Goal: Information Seeking & Learning: Check status

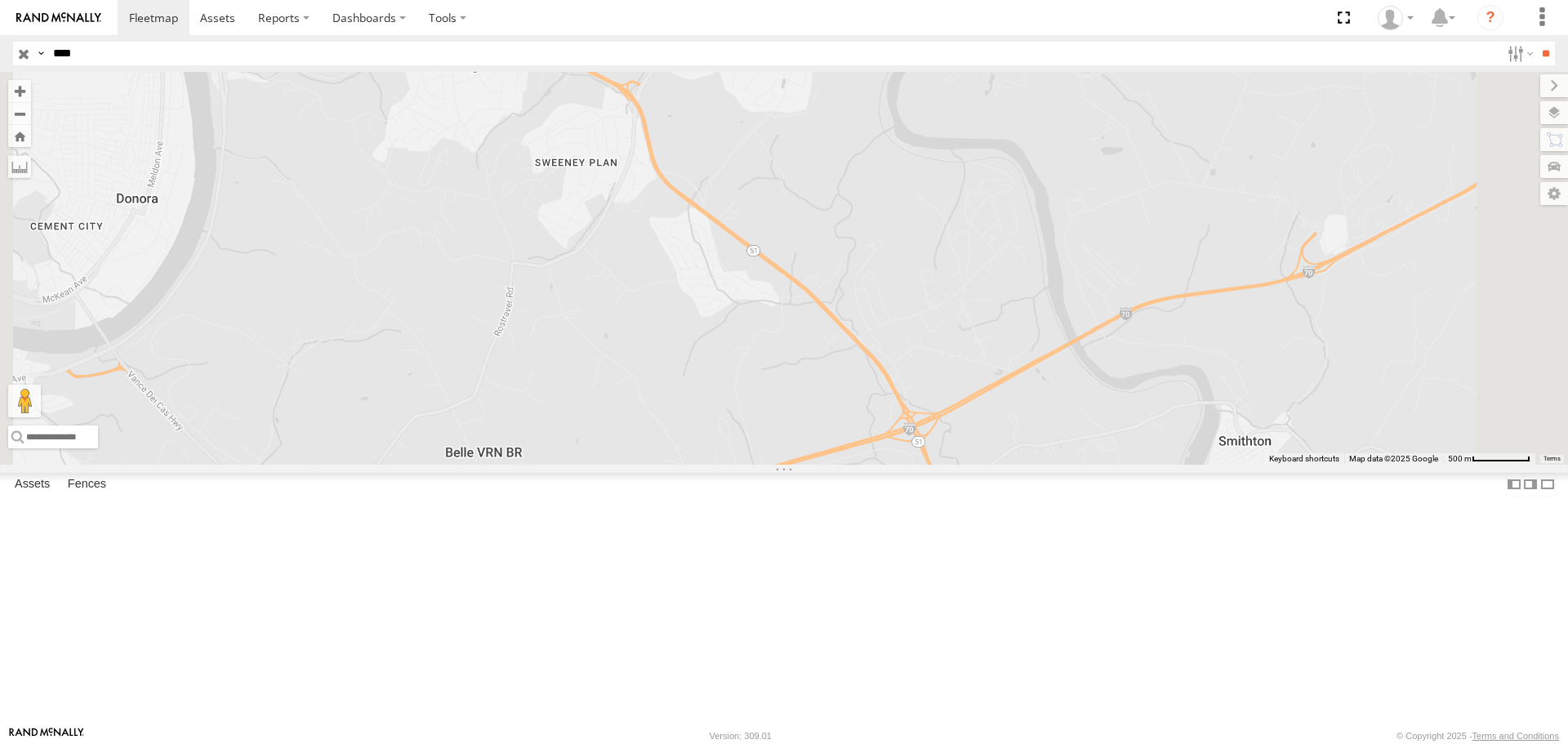
click at [0, 0] on div "1228 DON" at bounding box center [0, 0] width 0 height 0
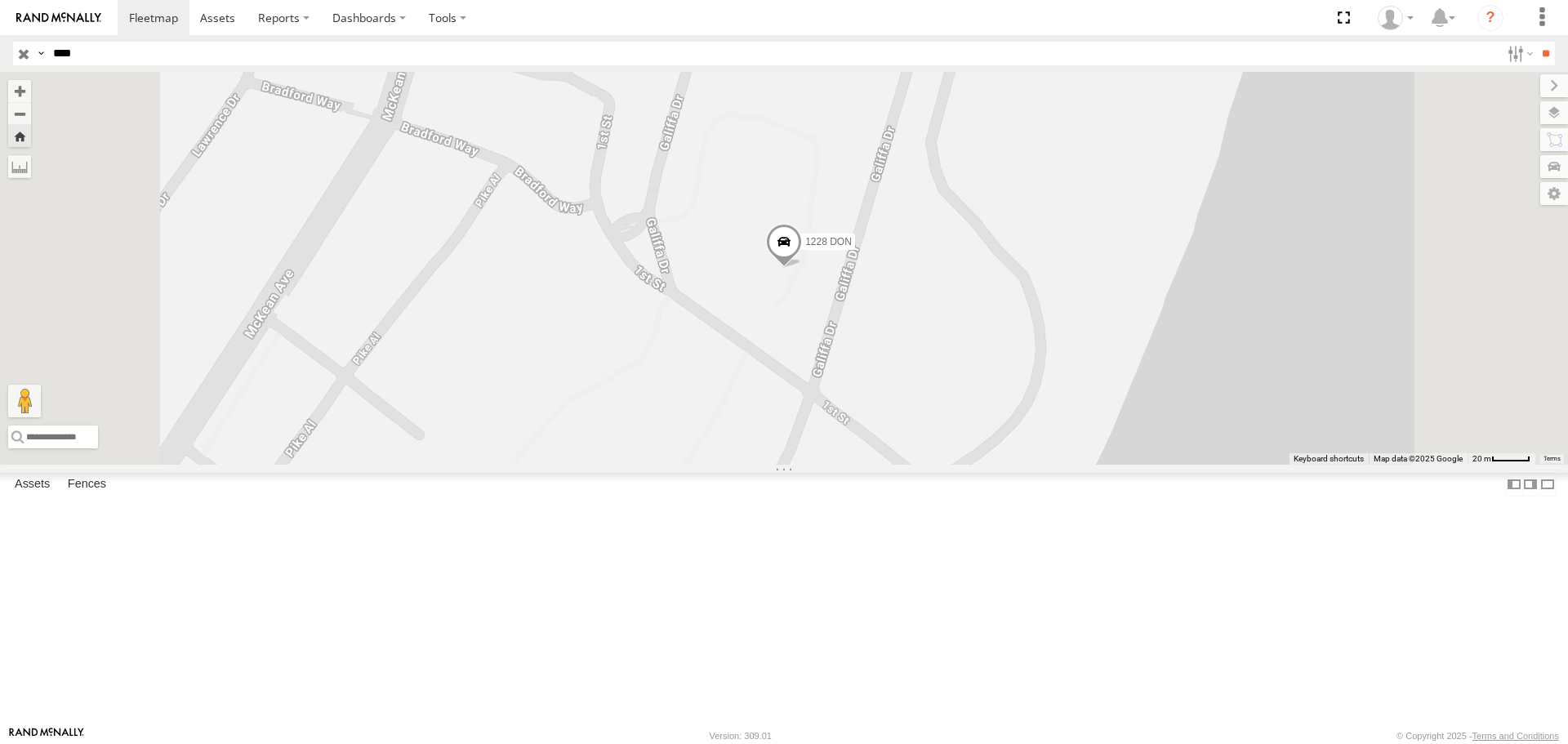
click at [851, 249] on span "1228 DON" at bounding box center [828, 242] width 47 height 11
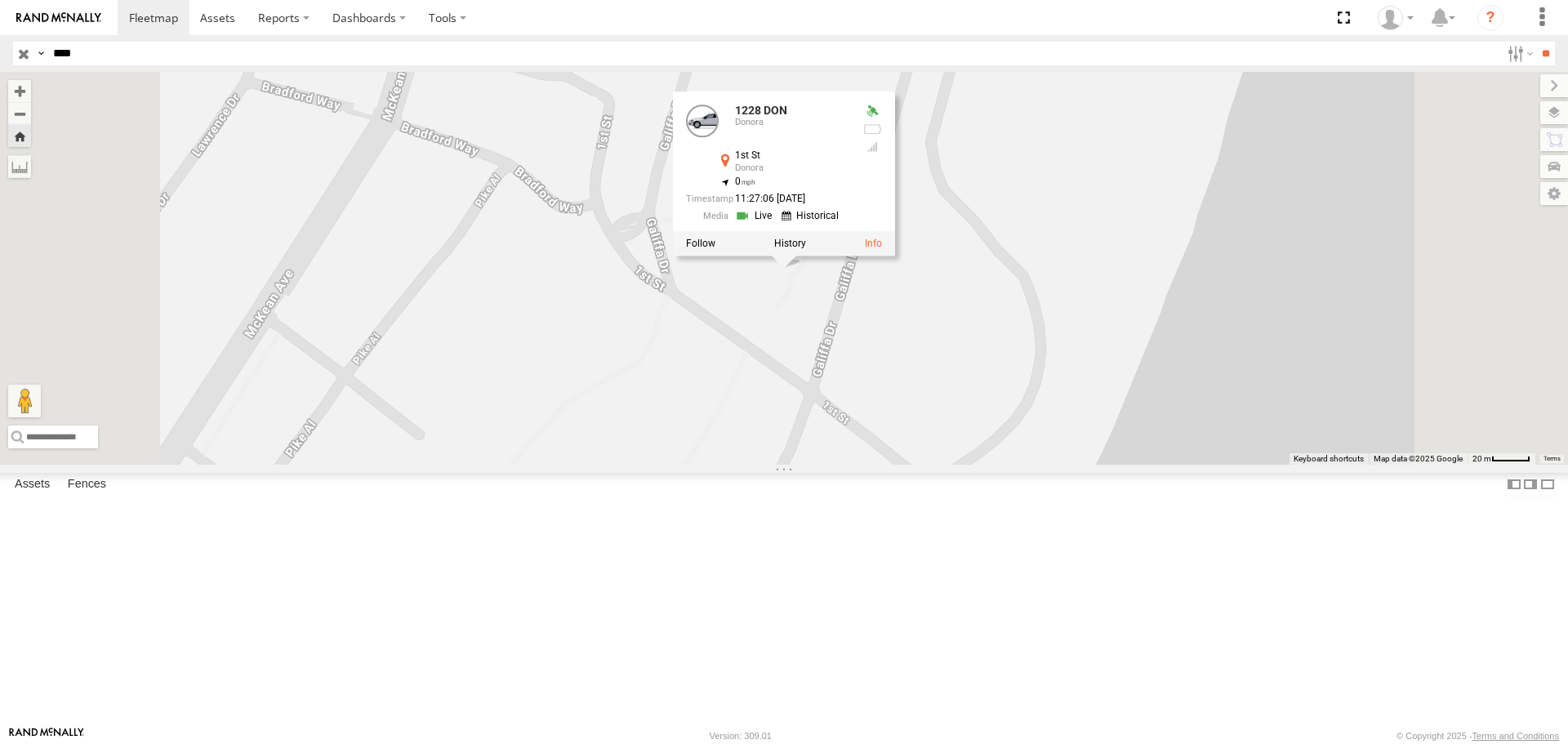
click at [0, 0] on link at bounding box center [0, 0] width 0 height 0
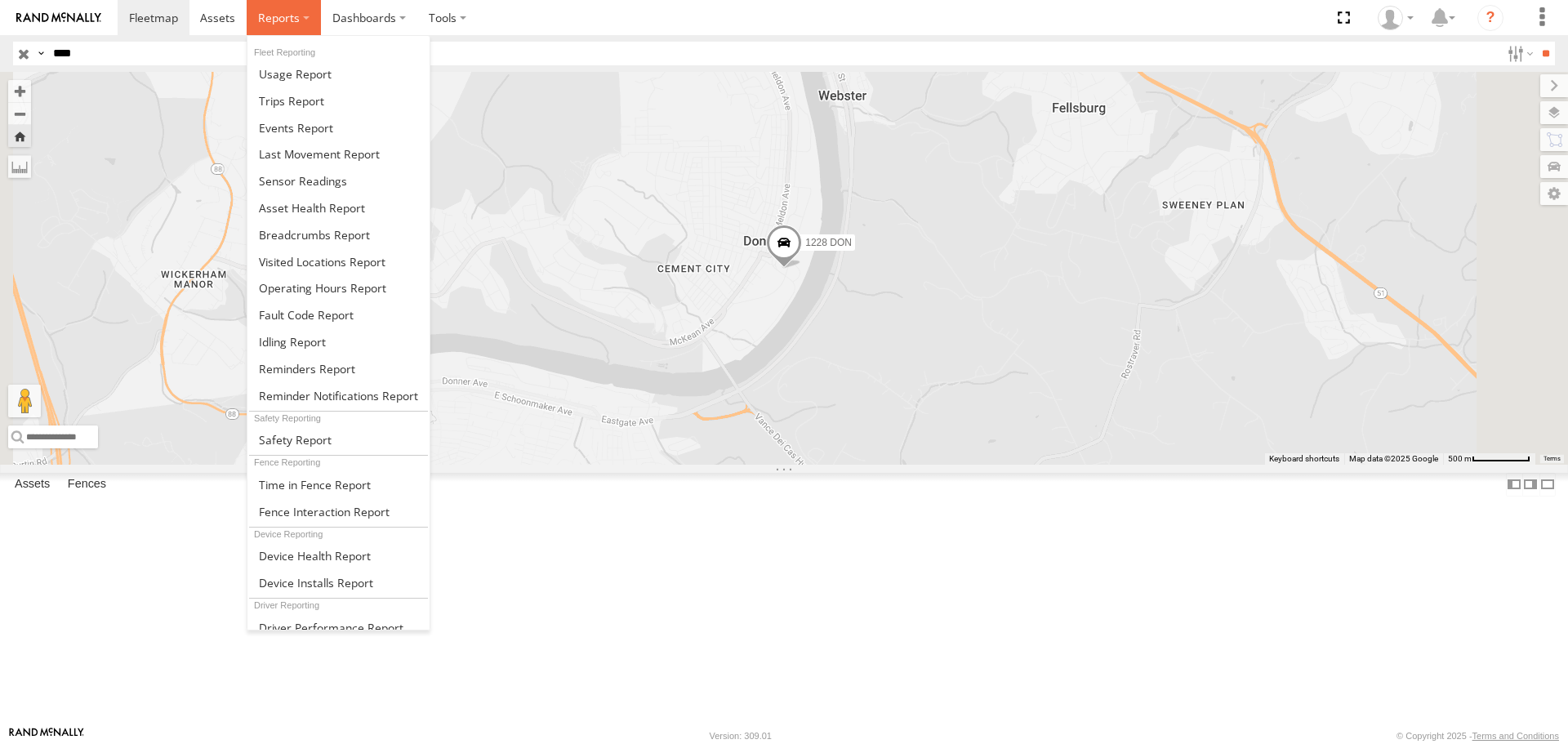
click at [274, 17] on span at bounding box center [278, 17] width 42 height 15
click at [284, 132] on span at bounding box center [295, 128] width 74 height 15
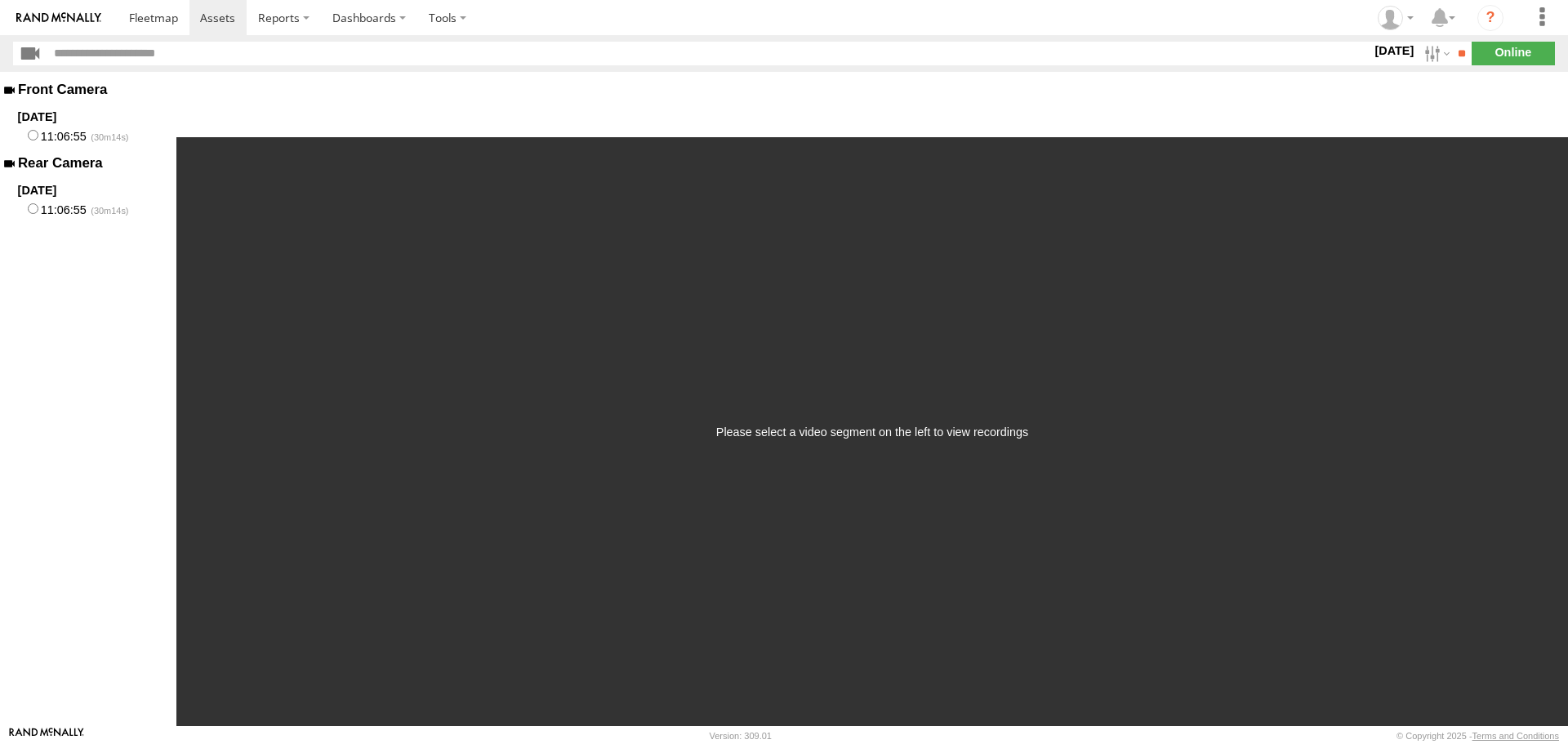
click at [68, 135] on label "11:06:55" at bounding box center [88, 136] width 177 height 21
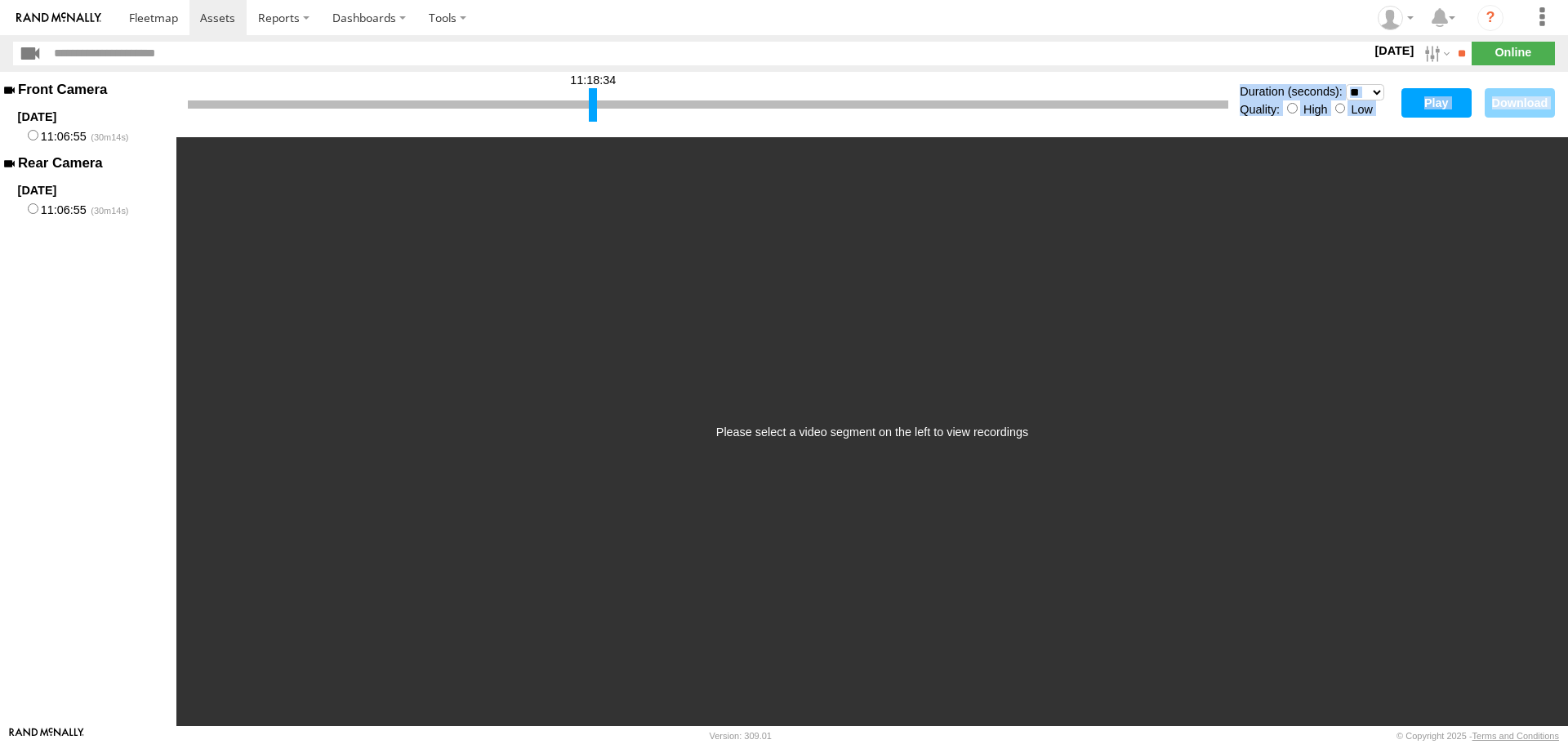
drag, startPoint x: 196, startPoint y: 100, endPoint x: 597, endPoint y: 167, distance: 406.6
click at [597, 167] on div "11:18:34 Duration (seconds): * ** ** ** ** ** ** *** *** *** *** Quality: High …" at bounding box center [872, 399] width 1391 height 654
click at [1447, 102] on button "Play" at bounding box center [1436, 103] width 70 height 29
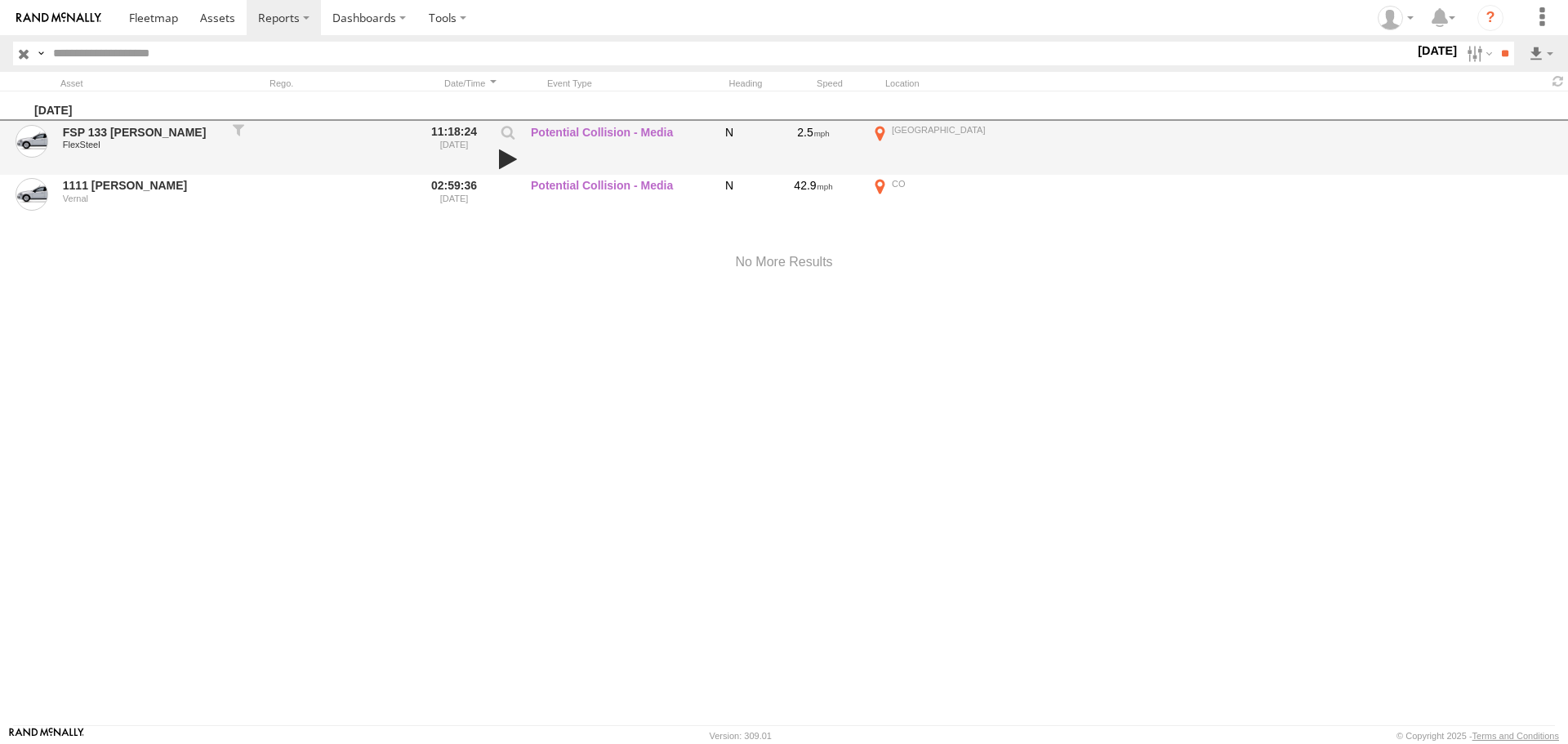
click at [502, 155] on link at bounding box center [508, 159] width 28 height 23
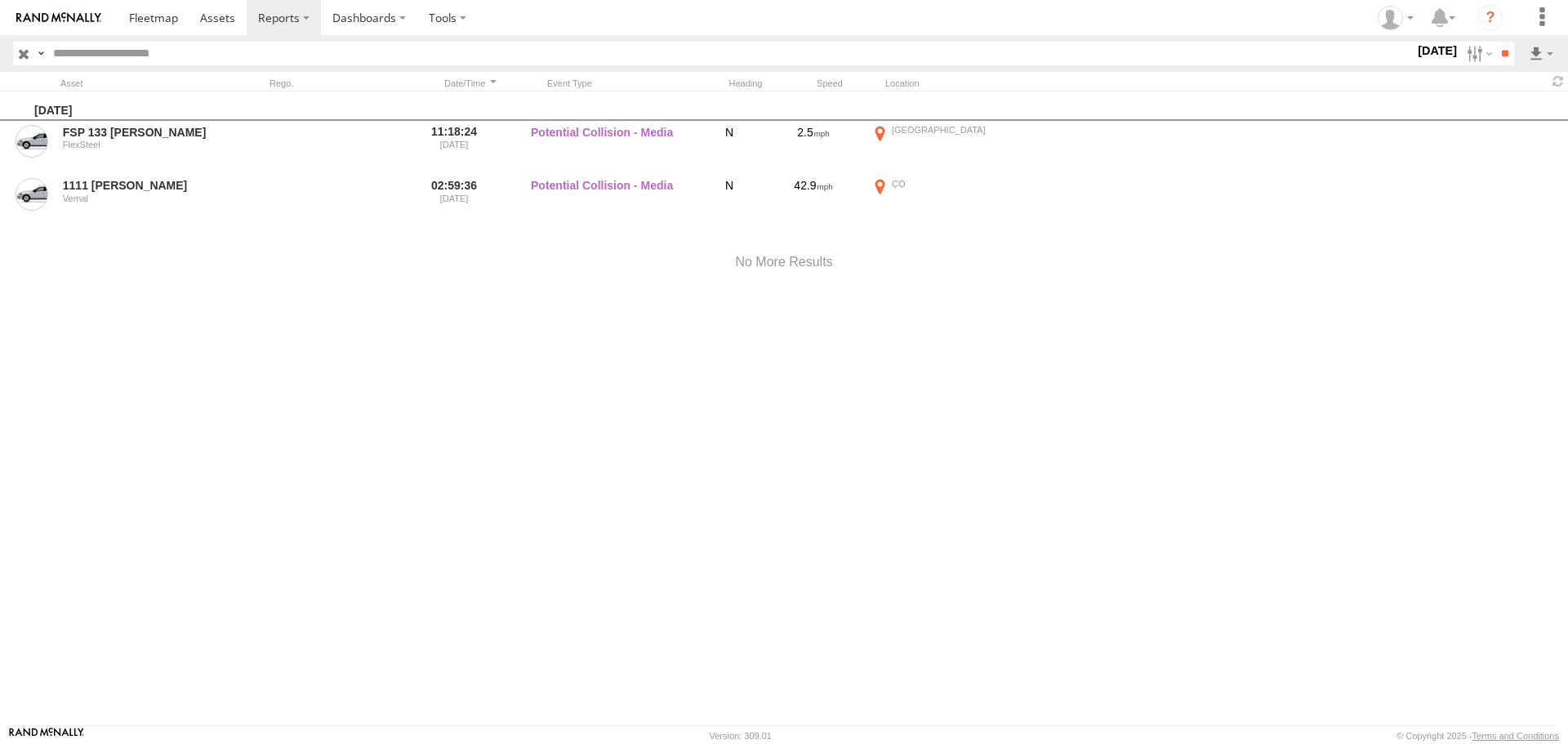
click at [123, 50] on input "text" at bounding box center [731, 54] width 1368 height 24
type input "****"
click at [0, 0] on span "Potential Collision" at bounding box center [0, 0] width 0 height 0
click at [1426, 45] on label "14 Oct 25" at bounding box center [1437, 50] width 46 height 18
click at [0, 0] on label at bounding box center [0, 0] width 0 height 0
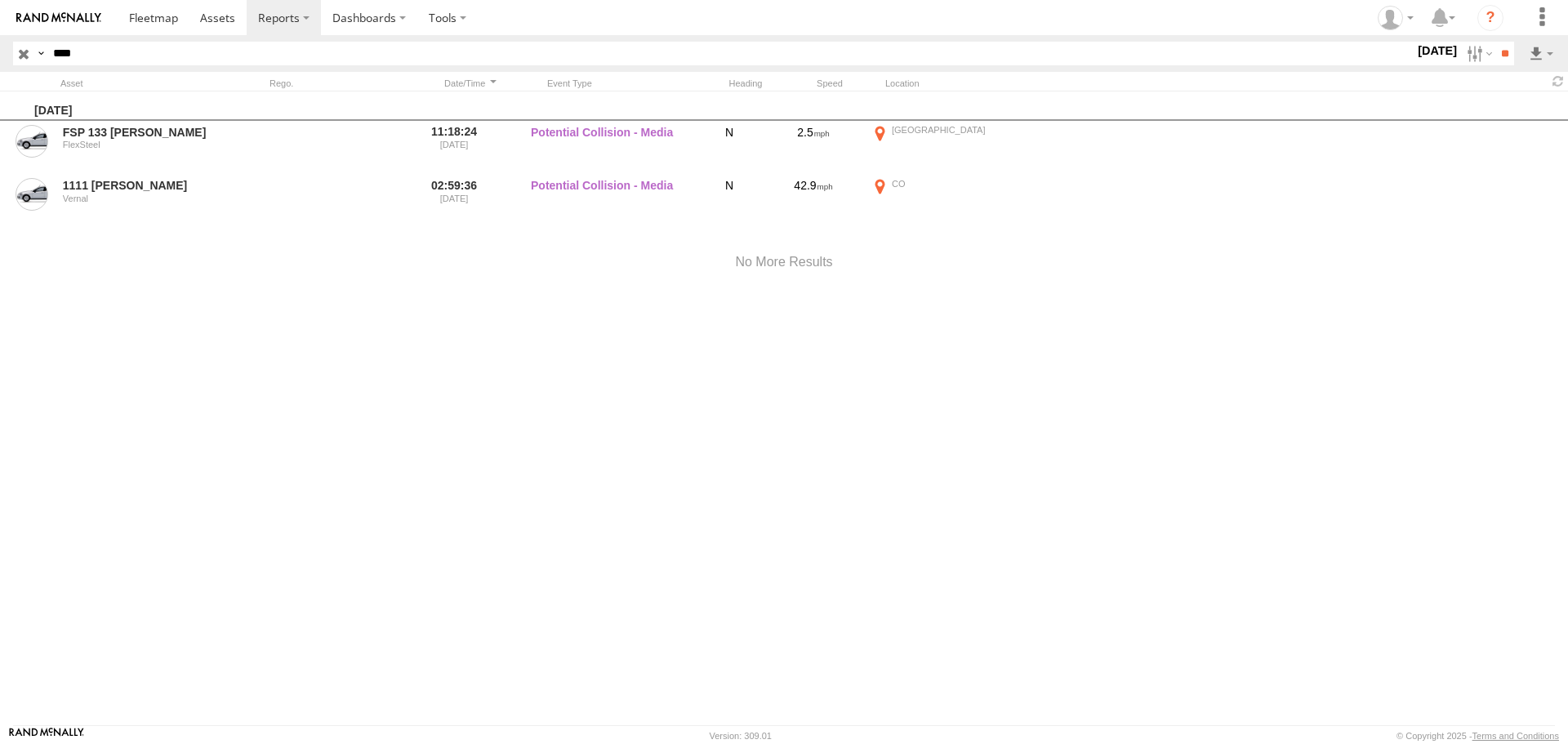
scroll to position [980, 0]
click at [0, 0] on span "No Seatbelt" at bounding box center [0, 0] width 0 height 0
click at [1495, 56] on input "**" at bounding box center [1505, 54] width 19 height 24
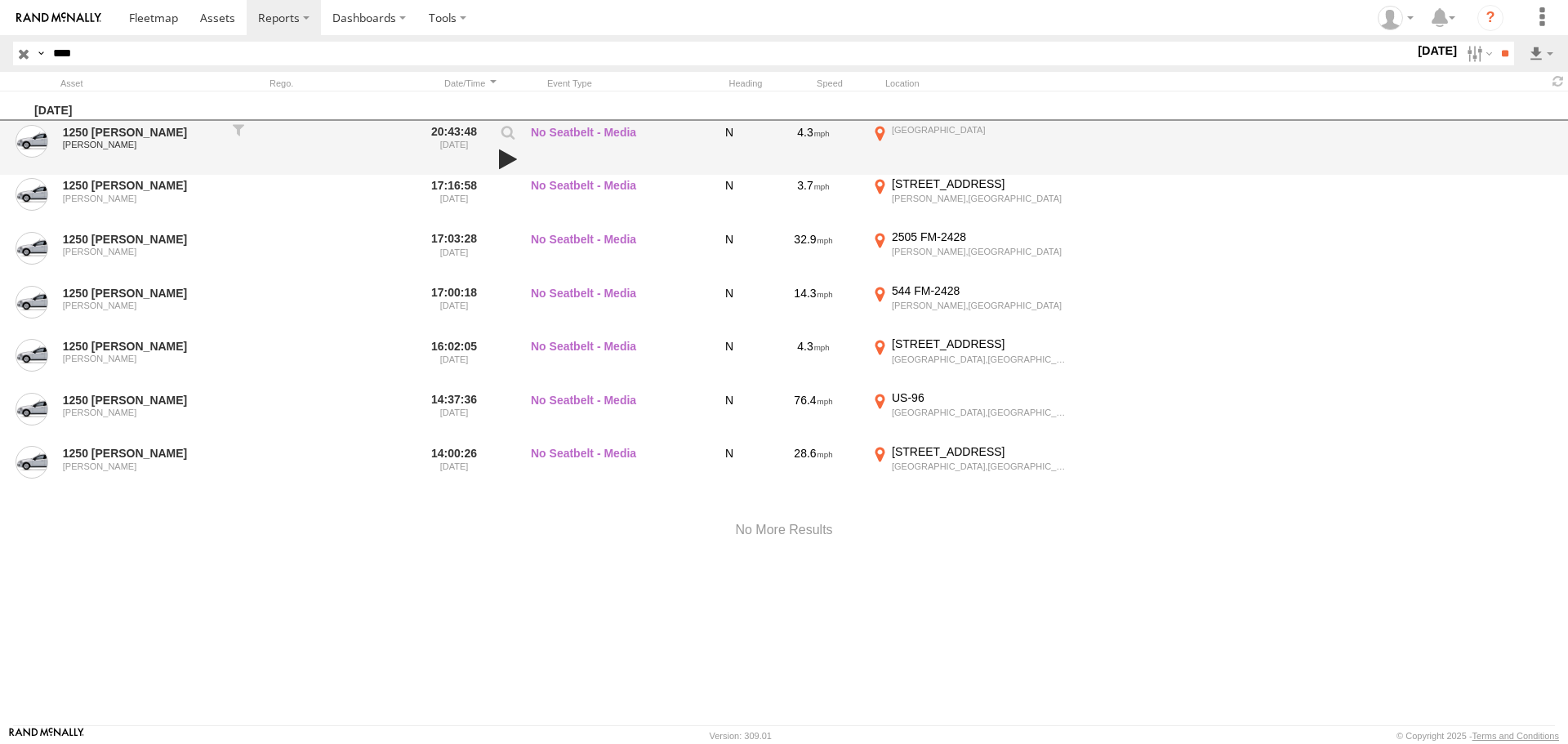
click at [513, 158] on link at bounding box center [508, 159] width 28 height 23
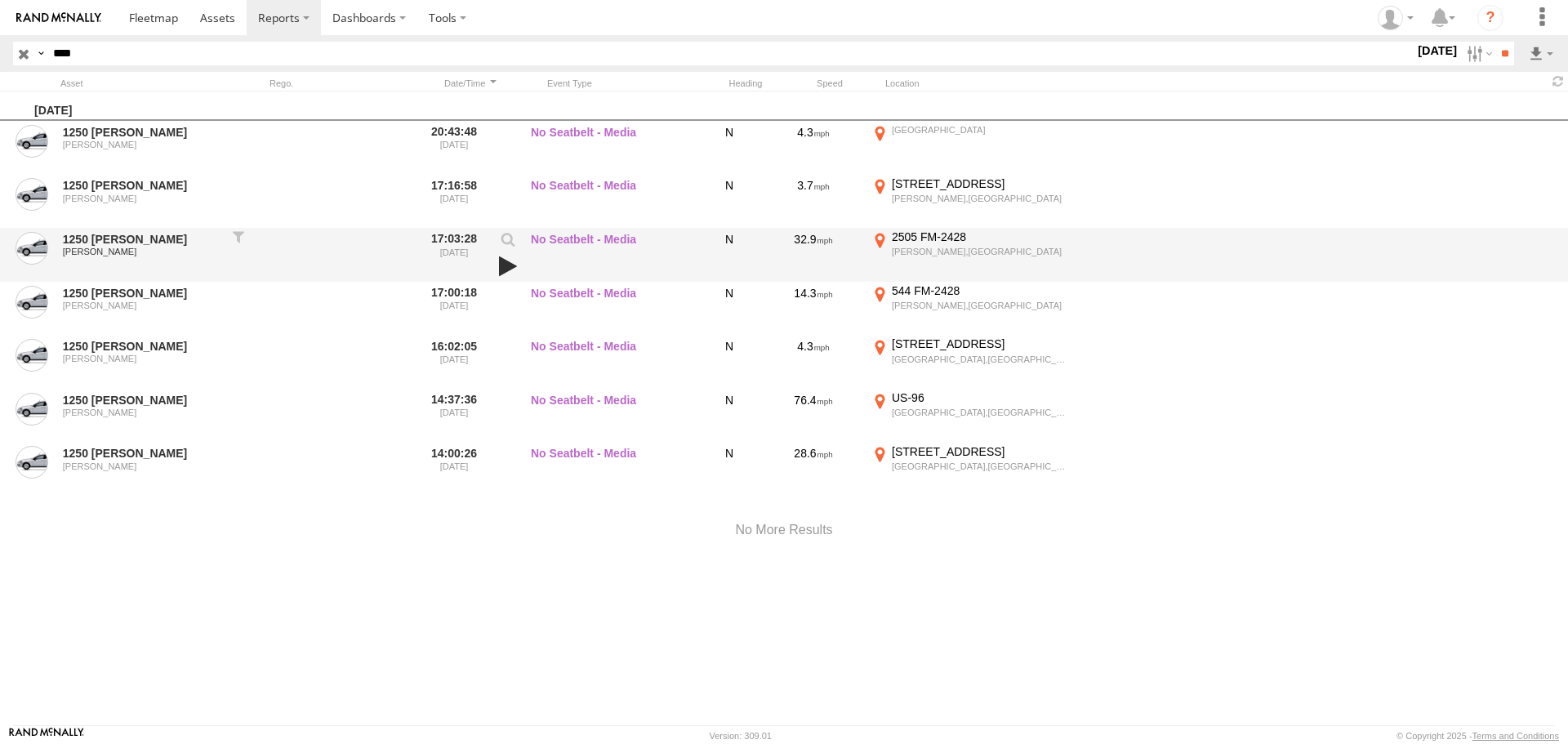
click at [503, 263] on link at bounding box center [508, 266] width 28 height 23
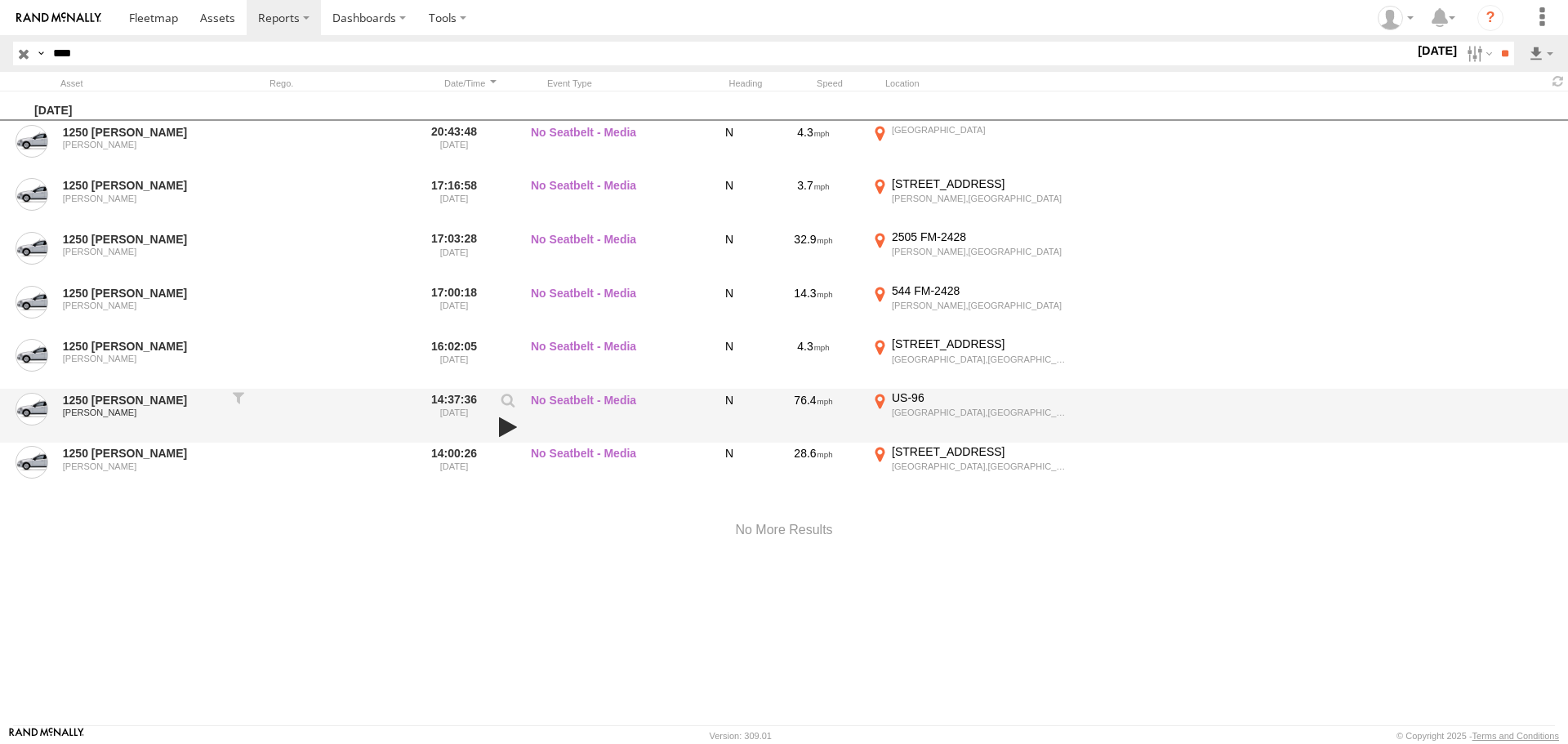
click at [506, 425] on link at bounding box center [508, 427] width 28 height 23
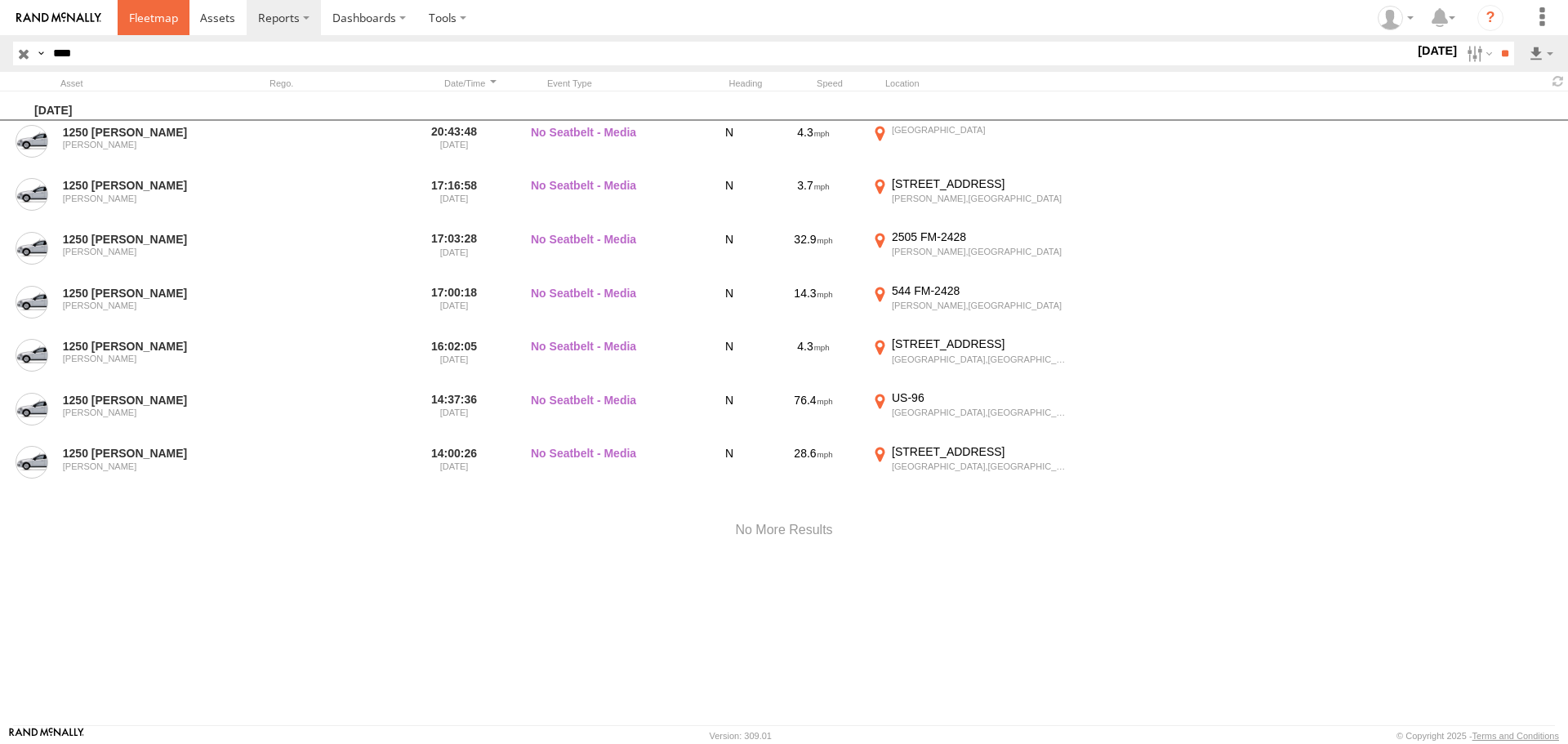
click at [160, 11] on span at bounding box center [153, 17] width 49 height 15
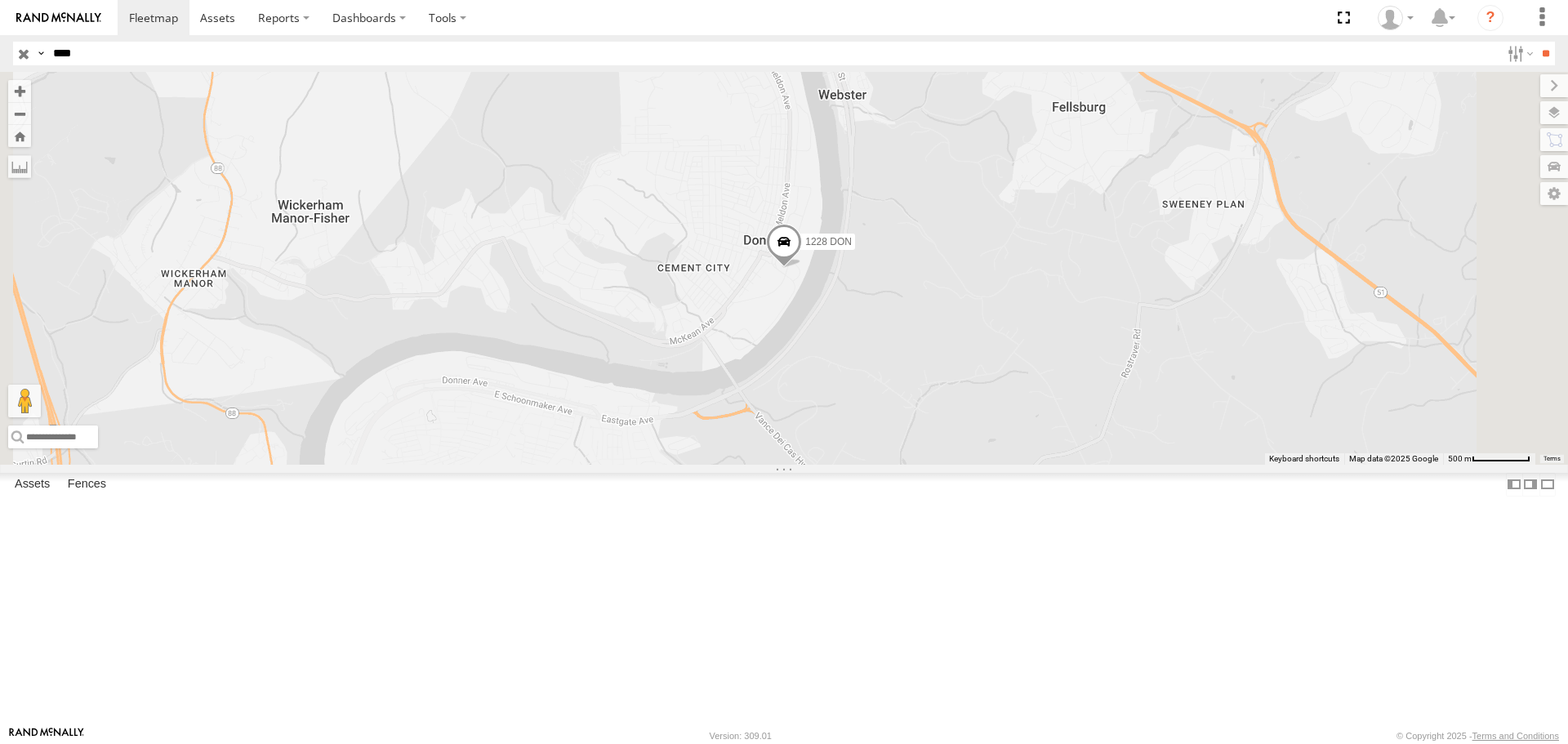
click at [78, 62] on input "****" at bounding box center [774, 54] width 1454 height 24
type input "****"
click at [1536, 42] on input "**" at bounding box center [1546, 54] width 19 height 24
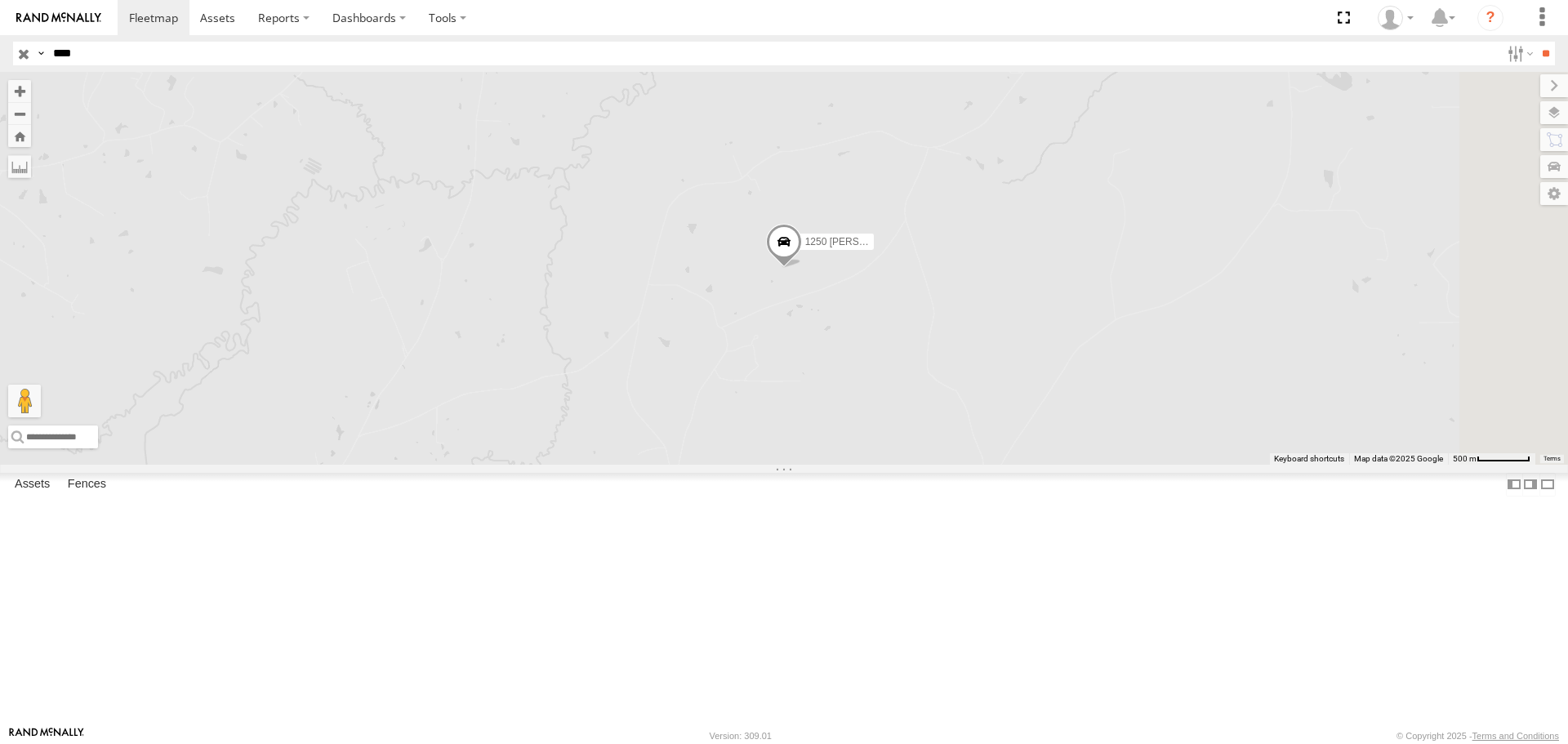
click at [0, 0] on span at bounding box center [0, 0] width 0 height 0
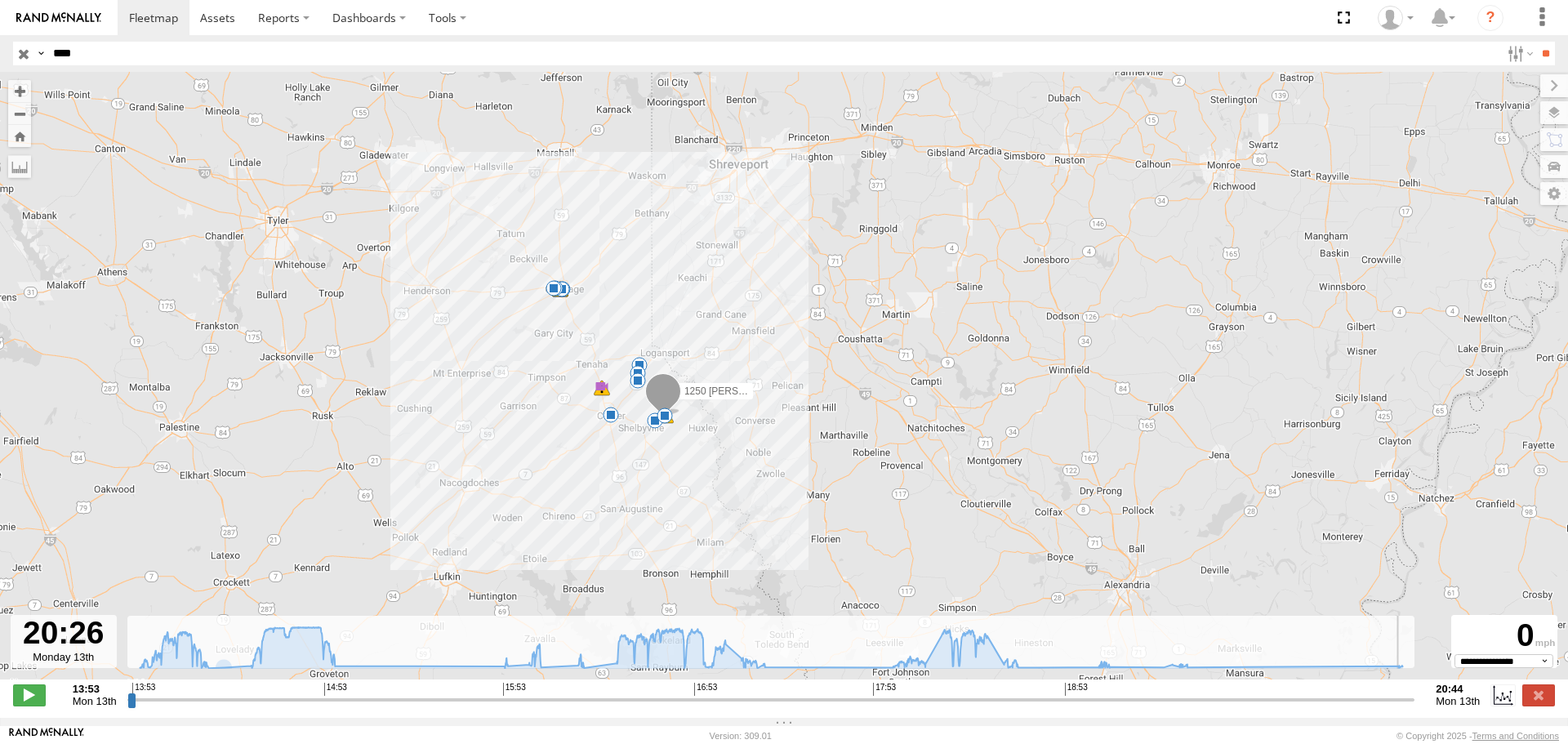
drag, startPoint x: 132, startPoint y: 708, endPoint x: 1354, endPoint y: 701, distance: 1222.0
click at [1354, 701] on input "range" at bounding box center [771, 700] width 1288 height 15
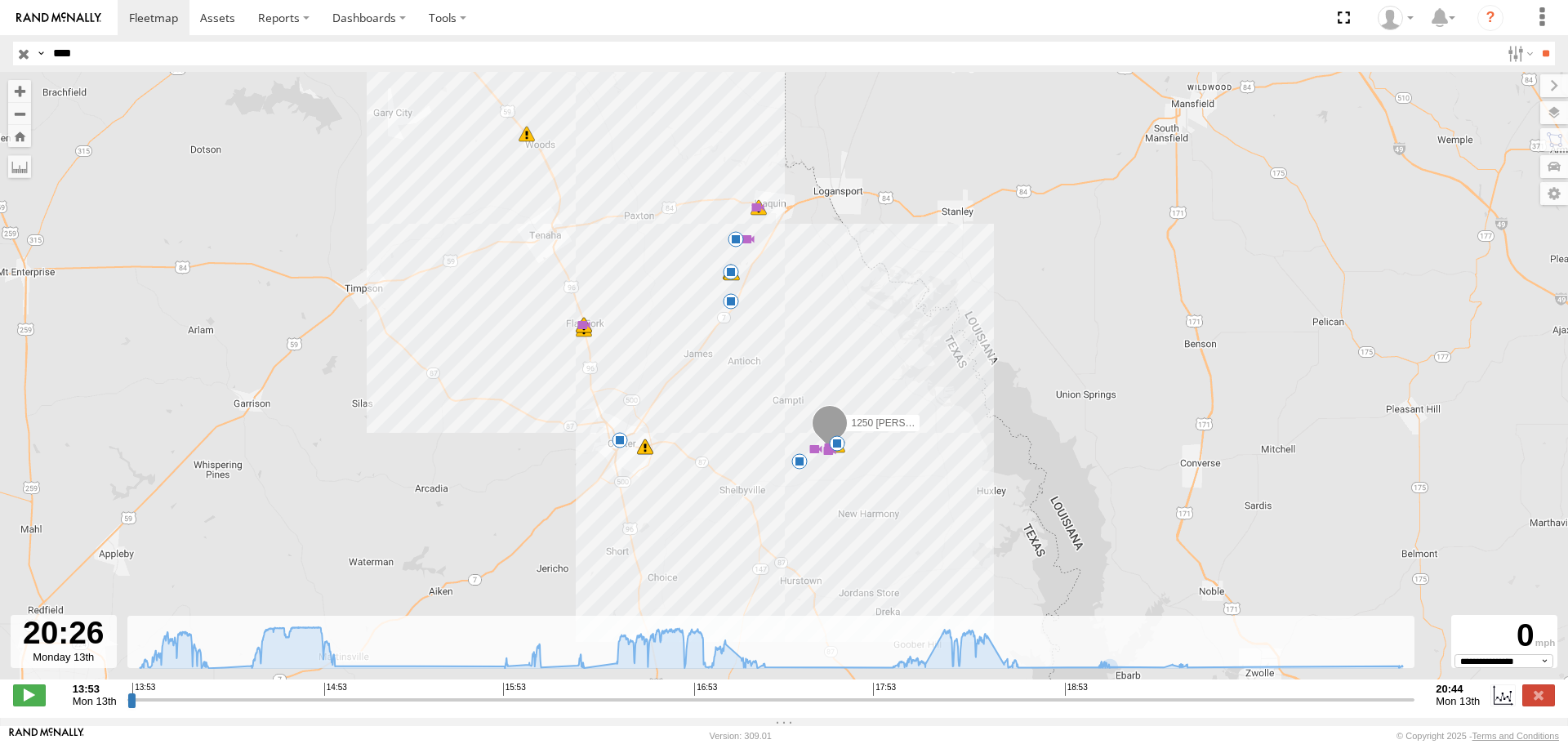
drag, startPoint x: 458, startPoint y: 390, endPoint x: 488, endPoint y: 437, distance: 55.8
click at [488, 437] on div "1250 [PERSON_NAME] 14:00 Mon 14:16 Mon 14:57 Mon 15:53 Mon 16:01 Mon 16:01 Mon …" at bounding box center [784, 384] width 1568 height 625
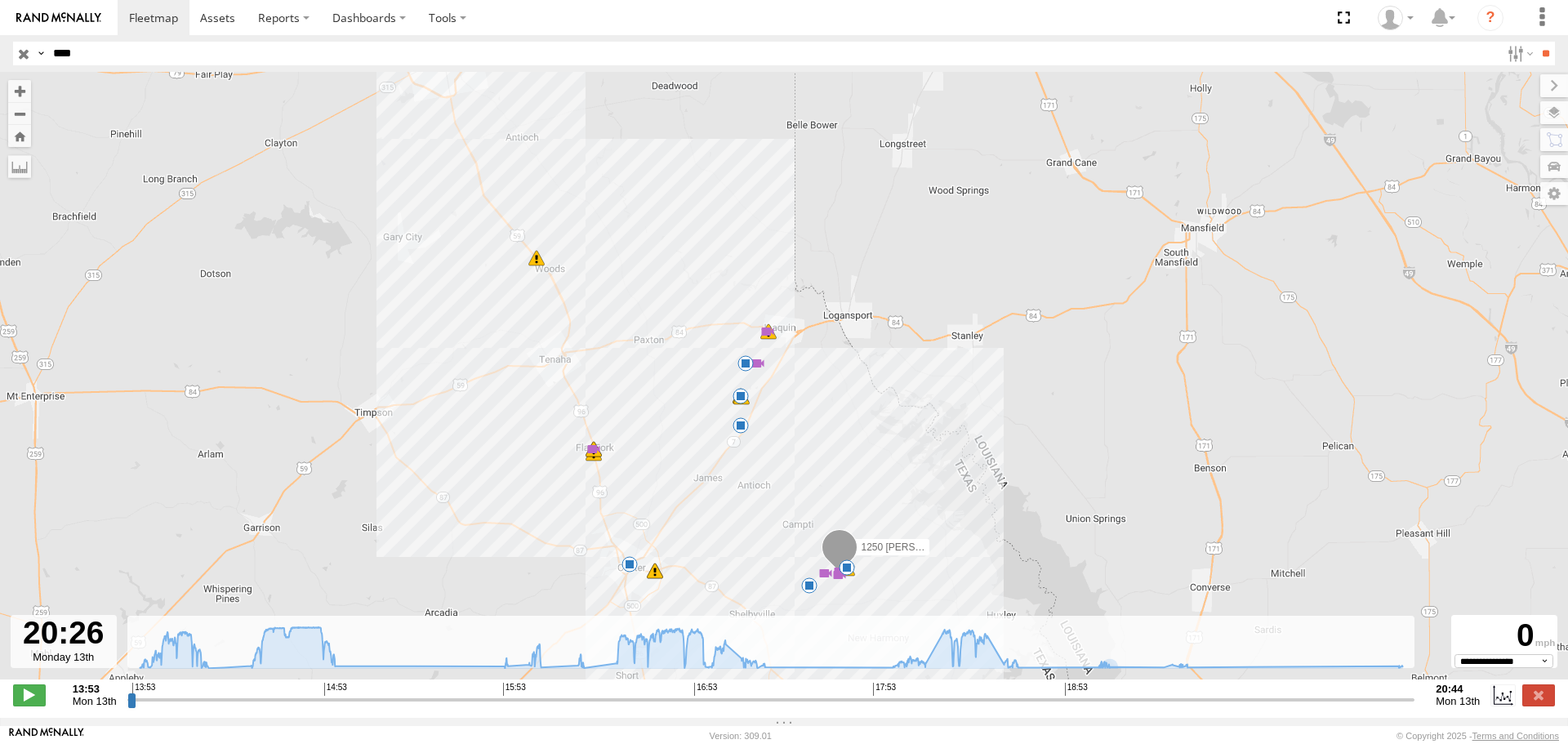
drag, startPoint x: 419, startPoint y: 314, endPoint x: 429, endPoint y: 443, distance: 129.4
click at [429, 443] on div "1250 [PERSON_NAME] 14:00 Mon 14:16 Mon 14:57 Mon 15:53 Mon 16:01 Mon 16:01 Mon …" at bounding box center [784, 384] width 1568 height 625
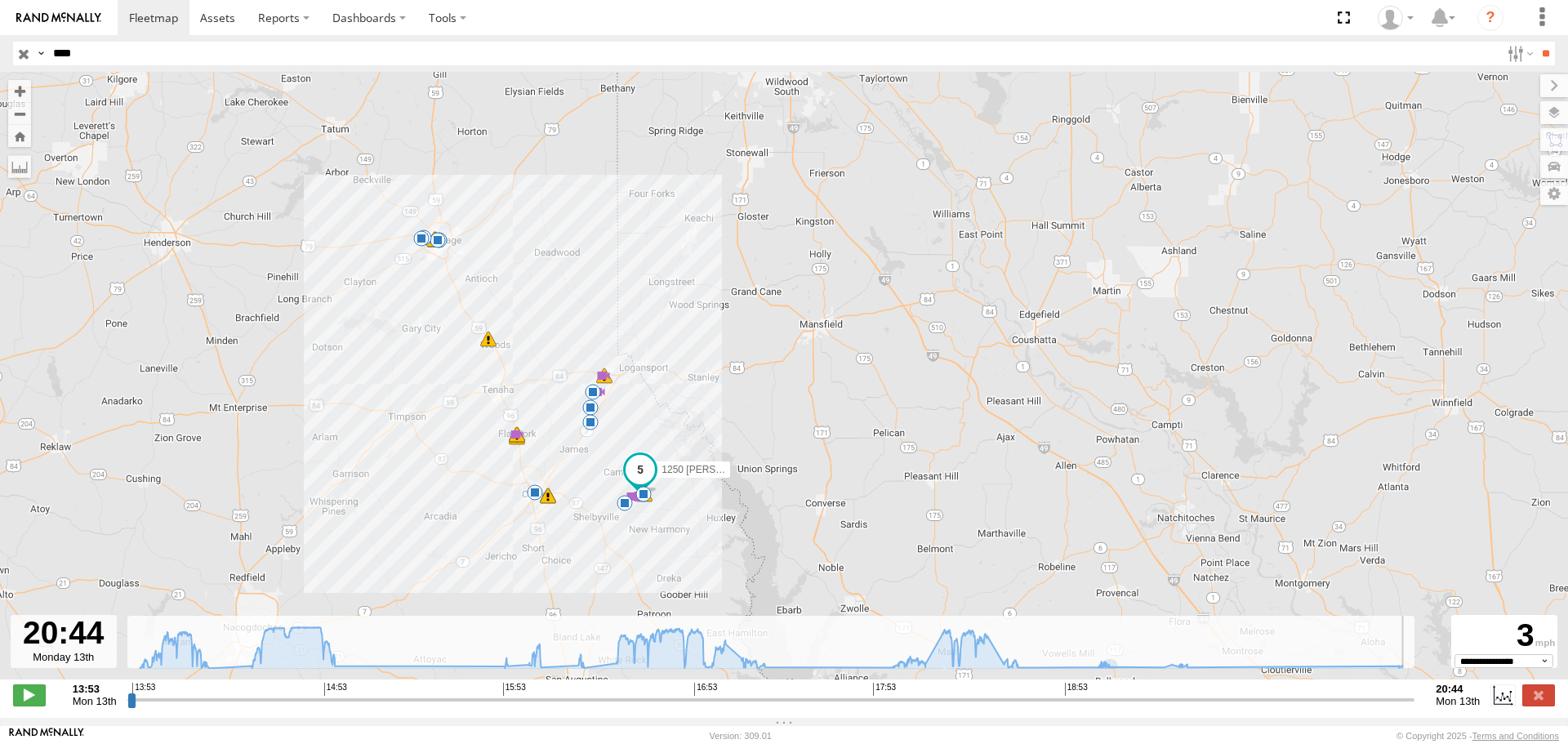
drag, startPoint x: 1354, startPoint y: 708, endPoint x: 1416, endPoint y: 711, distance: 62.1
type input "**********"
click at [1415, 707] on input "range" at bounding box center [771, 700] width 1288 height 15
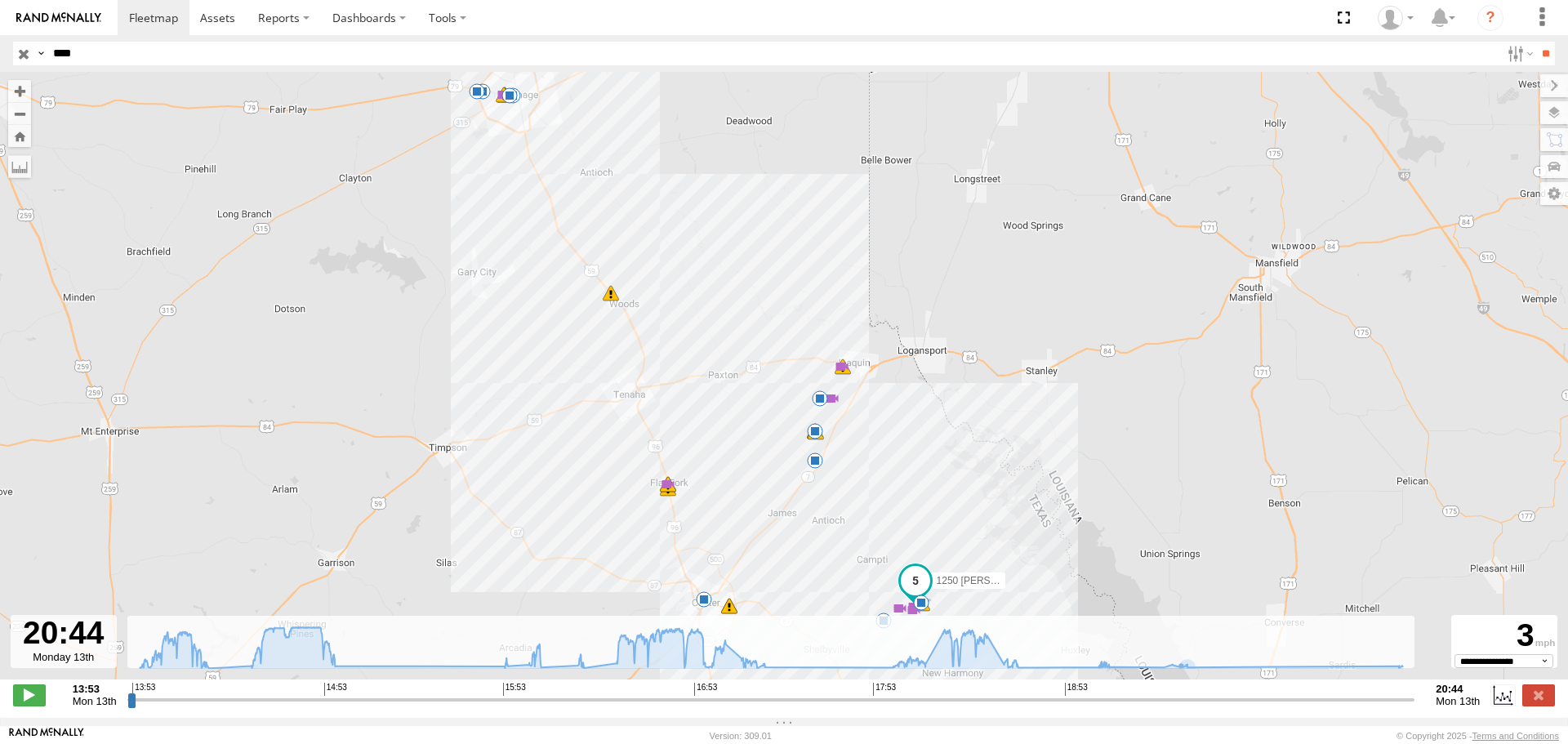
drag, startPoint x: 677, startPoint y: 415, endPoint x: 1078, endPoint y: 490, distance: 408.0
click at [1078, 490] on div "1250 [PERSON_NAME] 14:00 Mon 14:16 Mon 14:57 Mon 15:53 Mon 16:01 Mon 16:01 Mon …" at bounding box center [784, 384] width 1568 height 625
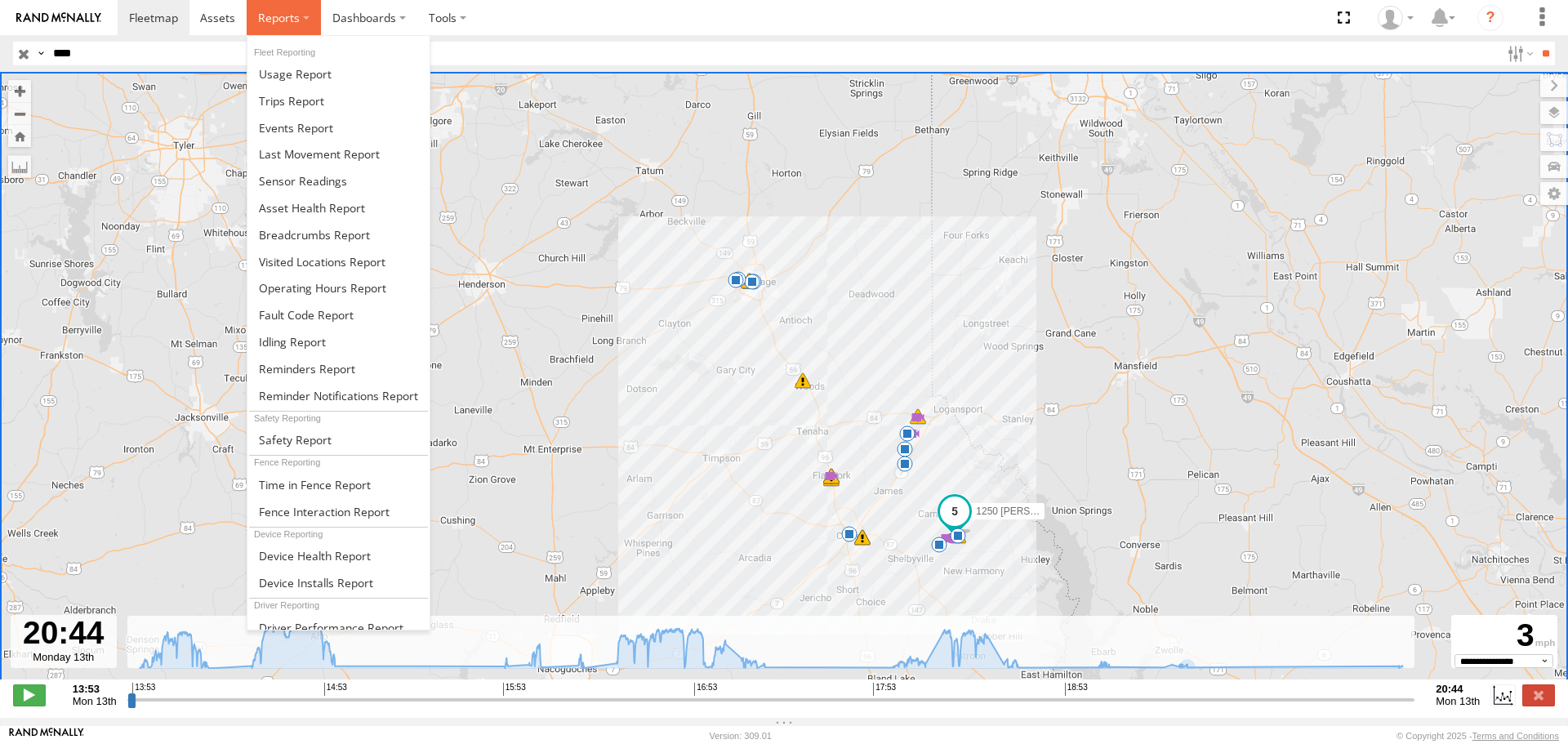
click at [273, 17] on span at bounding box center [278, 17] width 42 height 15
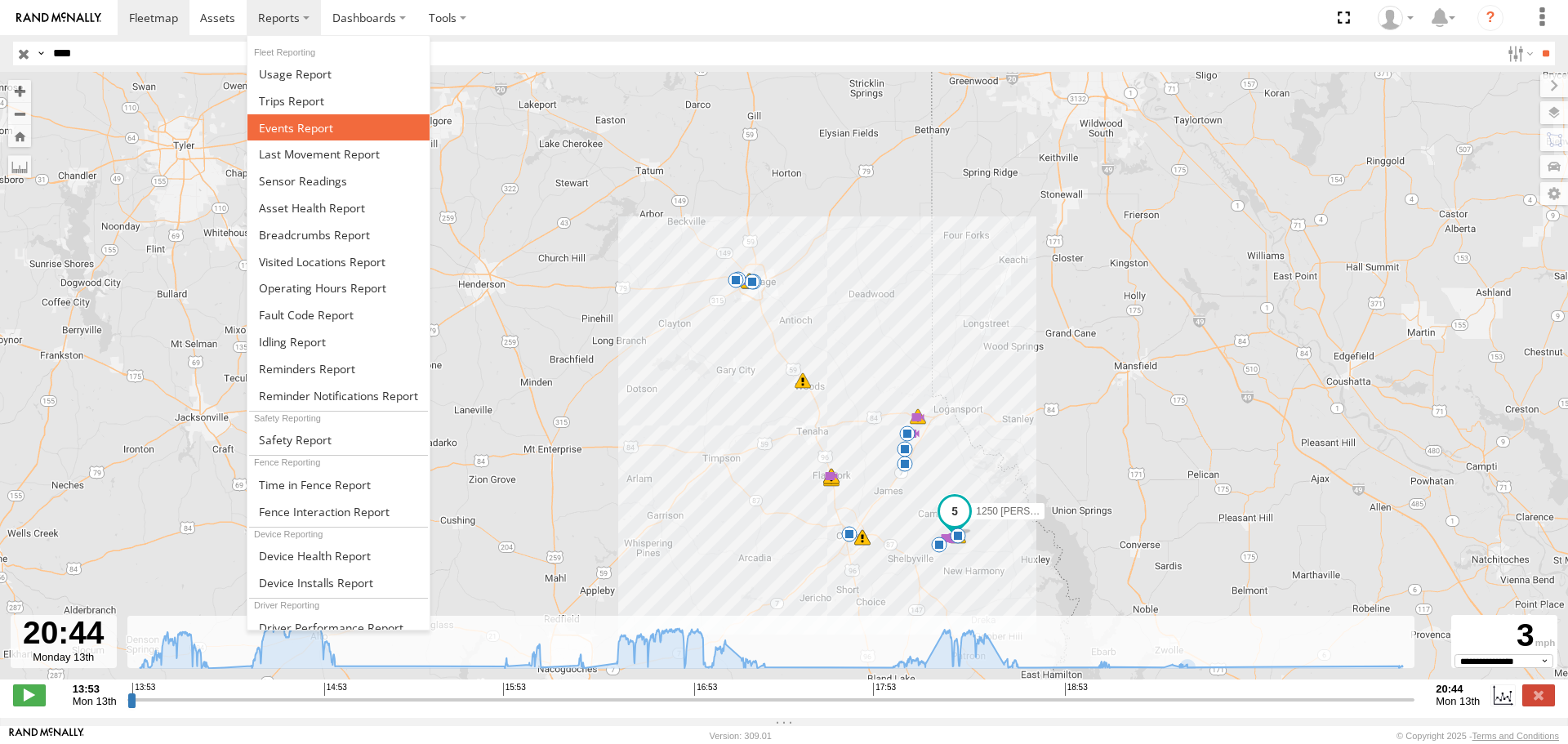
click at [283, 125] on span at bounding box center [295, 128] width 74 height 15
